Goal: Task Accomplishment & Management: Complete application form

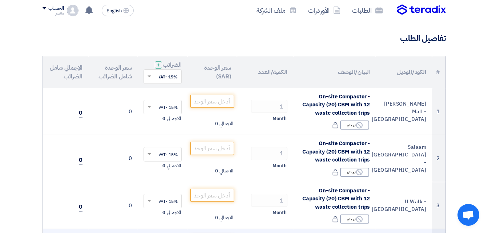
scroll to position [36, 0]
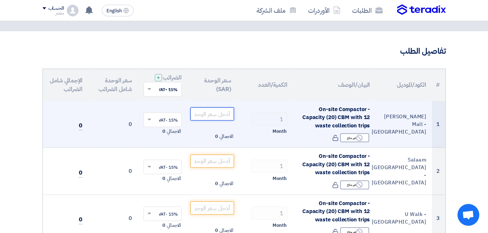
click at [224, 116] on input "number" at bounding box center [212, 113] width 44 height 13
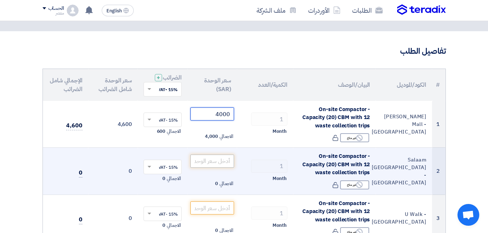
type input "4000"
click at [231, 164] on input "number" at bounding box center [212, 161] width 44 height 13
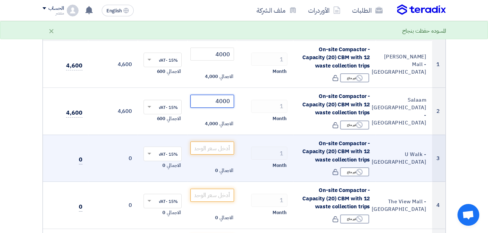
scroll to position [109, 0]
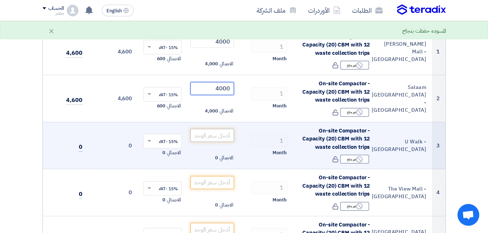
type input "4000"
click at [223, 138] on input "number" at bounding box center [212, 135] width 44 height 13
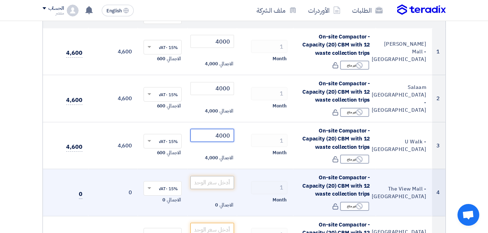
type input "4000"
click at [220, 184] on input "number" at bounding box center [212, 182] width 44 height 13
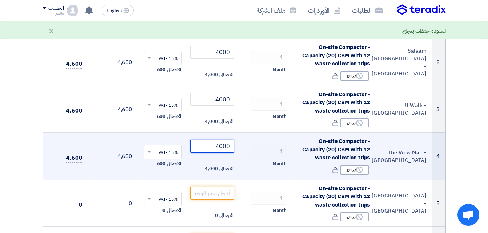
scroll to position [182, 0]
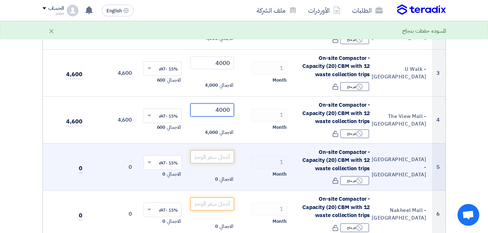
type input "4000"
click at [222, 157] on input "number" at bounding box center [212, 156] width 44 height 13
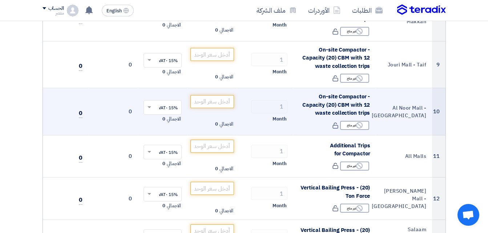
scroll to position [508, 0]
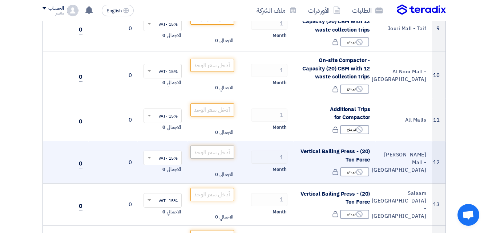
type input "4000"
click at [216, 155] on input "number" at bounding box center [212, 152] width 44 height 13
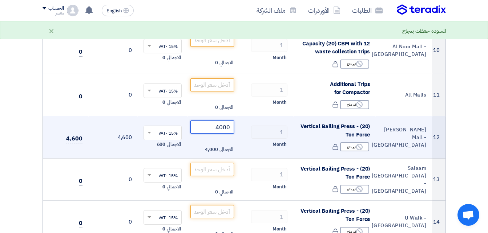
scroll to position [545, 0]
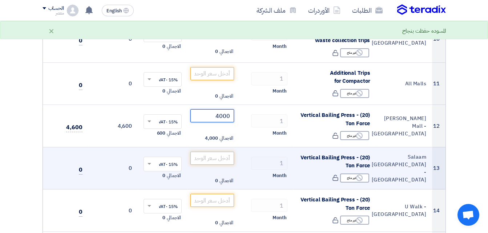
type input "4000"
click at [215, 159] on input "number" at bounding box center [212, 158] width 44 height 13
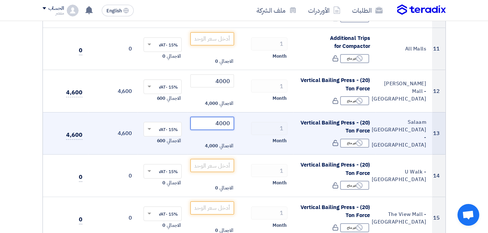
scroll to position [617, 0]
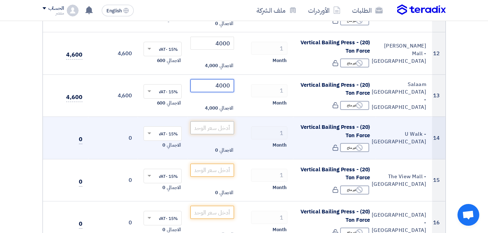
type input "4000"
click at [219, 129] on input "number" at bounding box center [212, 127] width 44 height 13
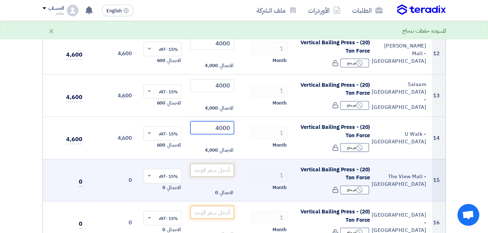
type input "4000"
click at [223, 170] on input "number" at bounding box center [212, 170] width 44 height 13
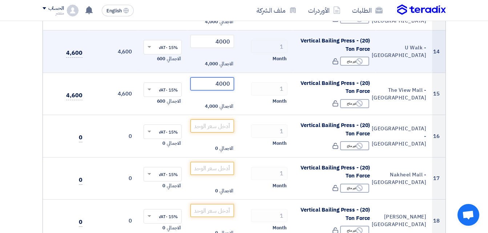
scroll to position [726, 0]
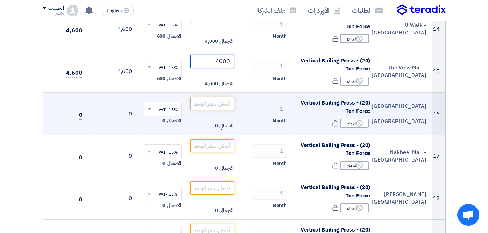
type input "4000"
click at [226, 105] on input "number" at bounding box center [212, 103] width 44 height 13
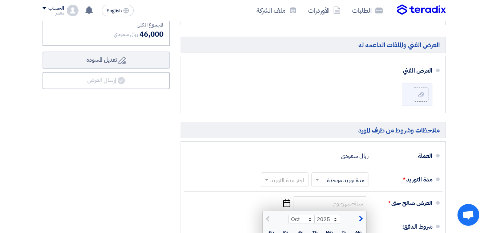
scroll to position [1198, 0]
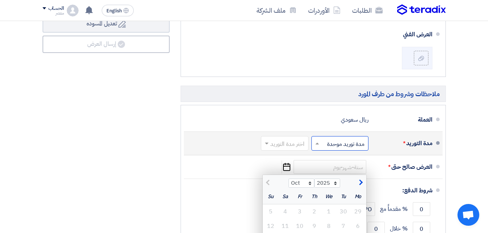
type input "4000"
click at [317, 141] on span at bounding box center [316, 143] width 9 height 7
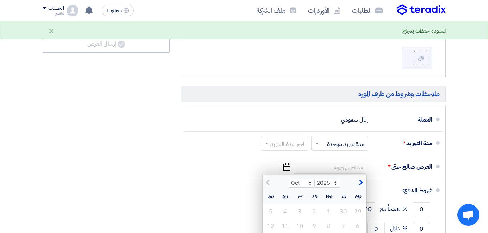
scroll to position [1235, 0]
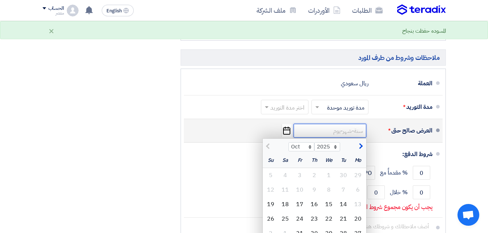
click at [339, 133] on input at bounding box center [329, 131] width 73 height 14
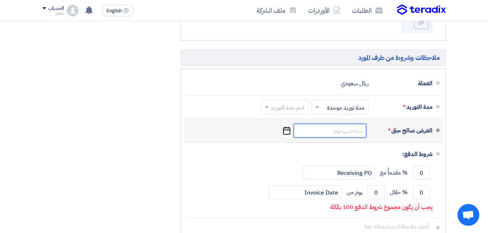
click at [339, 133] on input at bounding box center [329, 131] width 73 height 14
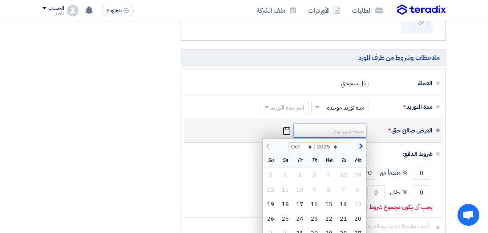
click at [355, 130] on input at bounding box center [329, 131] width 73 height 14
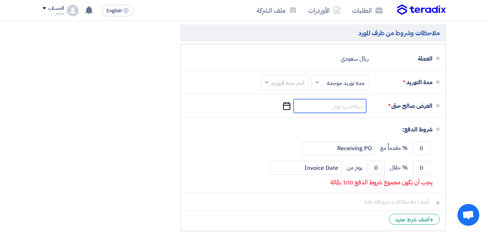
scroll to position [1271, 0]
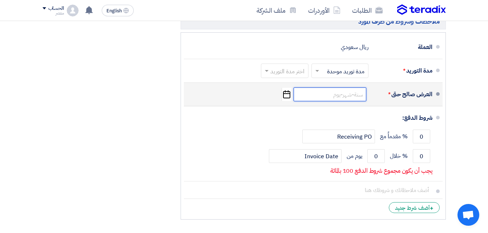
click at [348, 94] on input at bounding box center [329, 95] width 73 height 14
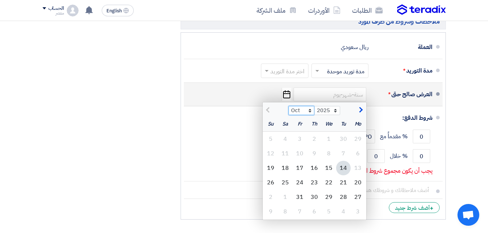
click at [310, 109] on select "Oct Nov Dec" at bounding box center [301, 110] width 26 height 9
click at [342, 183] on div "21" at bounding box center [343, 182] width 15 height 15
type input "[DATE]"
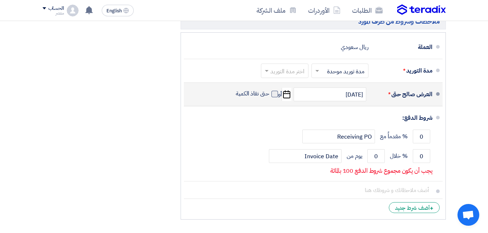
click at [273, 94] on span at bounding box center [274, 94] width 7 height 7
click at [269, 94] on input "حتى نفاذ الكمية" at bounding box center [251, 97] width 35 height 14
checkbox input "true"
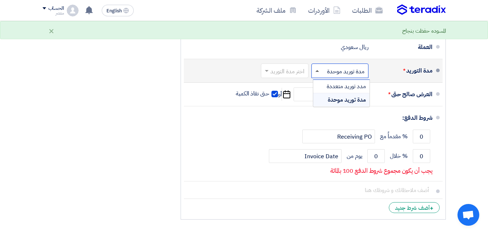
click at [317, 70] on span at bounding box center [317, 71] width 4 height 2
click at [333, 86] on span "مدد توريد متعددة" at bounding box center [345, 86] width 39 height 9
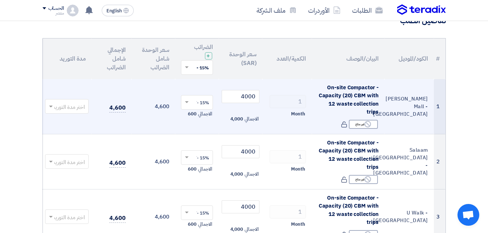
scroll to position [54, 0]
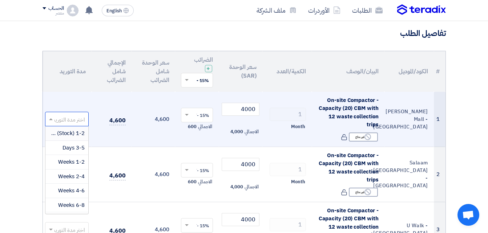
click at [51, 118] on span at bounding box center [49, 119] width 9 height 8
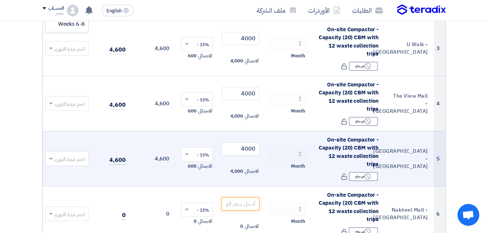
scroll to position [236, 0]
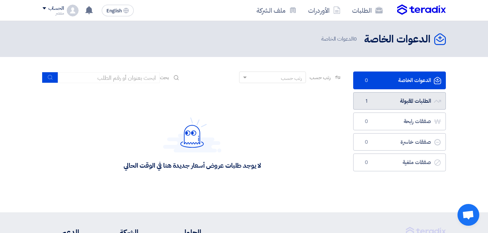
click at [410, 101] on link "الطلبات المقبولة الطلبات المقبولة 1" at bounding box center [399, 101] width 93 height 18
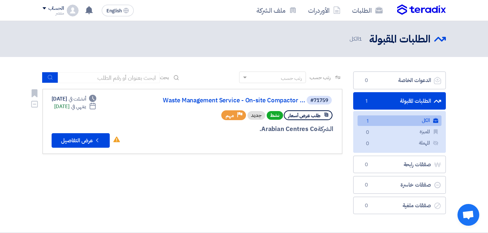
click at [304, 125] on div "الشركة Arabian Centres Co." at bounding box center [245, 129] width 175 height 9
click at [312, 115] on span "طلب عرض أسعار" at bounding box center [304, 115] width 32 height 7
click at [312, 172] on div "رتب حسب رتب حسب بحث مجال الطلب مسؤول المشتريات نوع الطلب" at bounding box center [192, 145] width 310 height 146
click at [318, 116] on span "طلب عرض أسعار" at bounding box center [304, 115] width 32 height 7
click at [80, 144] on button "Check details عرض التفاصيل" at bounding box center [81, 140] width 58 height 15
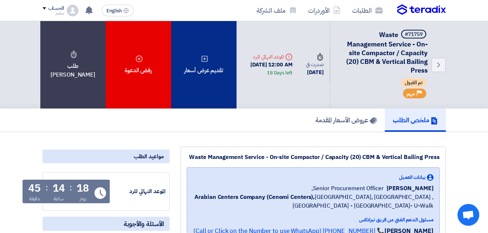
click at [199, 75] on div "تقديم عرض أسعار" at bounding box center [203, 65] width 65 height 88
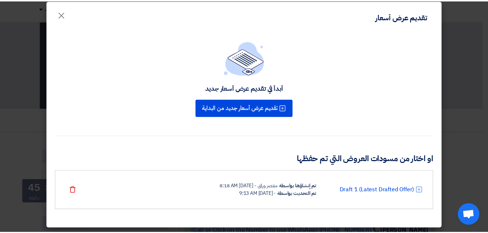
scroll to position [8, 0]
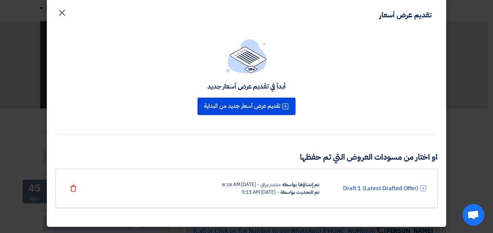
click at [66, 12] on span "×" at bounding box center [62, 12] width 9 height 22
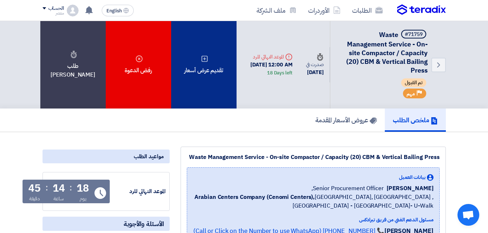
click at [208, 78] on div "تقديم عرض أسعار" at bounding box center [203, 65] width 65 height 88
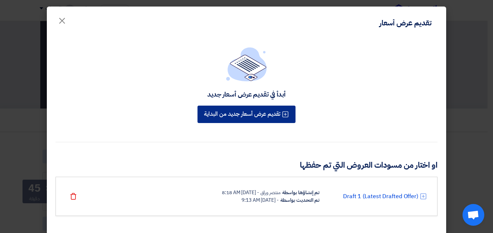
click at [254, 113] on button "تقديم عرض أسعار جديد من البداية" at bounding box center [247, 114] width 98 height 17
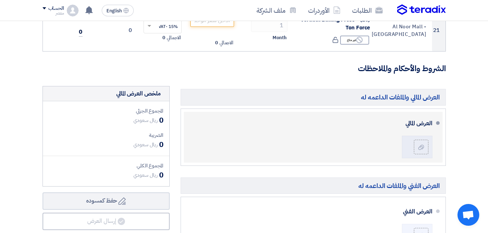
scroll to position [1017, 0]
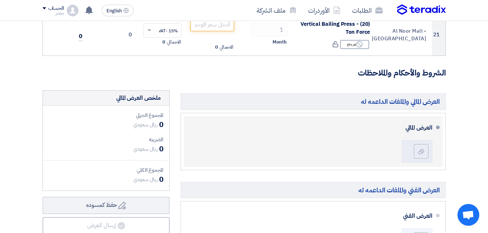
click at [288, 140] on div "العرض المالي" at bounding box center [311, 141] width 243 height 45
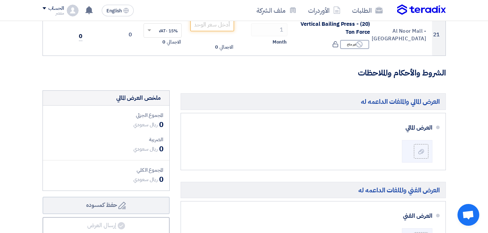
click at [326, 99] on h5 "العرض المالي والملفات الداعمه له" at bounding box center [312, 101] width 265 height 16
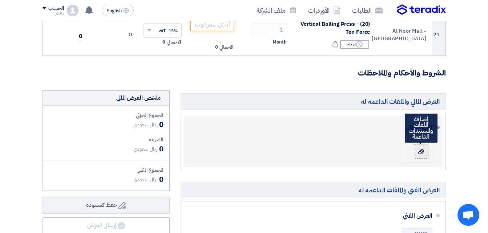
click at [419, 151] on use at bounding box center [421, 151] width 6 height 5
click at [0, 0] on input "file" at bounding box center [0, 0] width 0 height 0
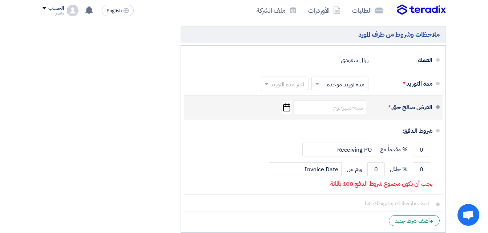
scroll to position [1271, 0]
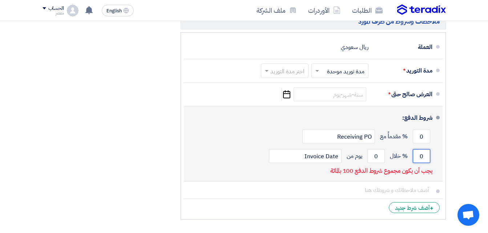
click at [418, 157] on input "0" at bounding box center [421, 156] width 17 height 14
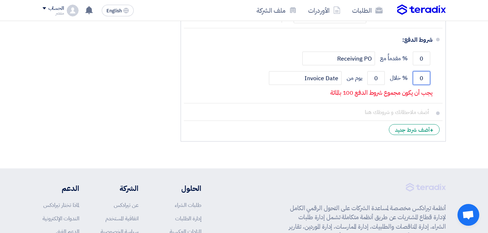
scroll to position [1342, 0]
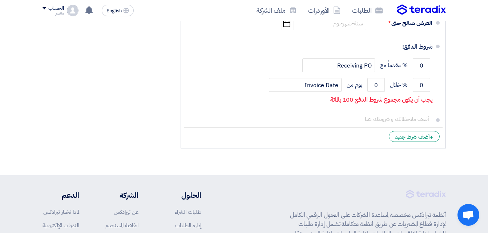
click at [375, 139] on li "+ أضف شرط جديد" at bounding box center [313, 136] width 259 height 17
click at [402, 139] on div "+ أضف شرط جديد" at bounding box center [414, 136] width 51 height 11
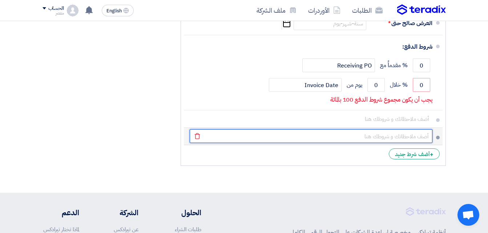
click at [406, 137] on input "text" at bounding box center [311, 136] width 243 height 14
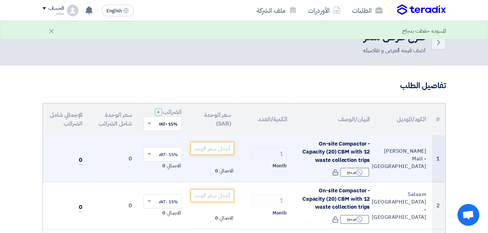
scroll to position [0, 0]
